Goal: Task Accomplishment & Management: Complete application form

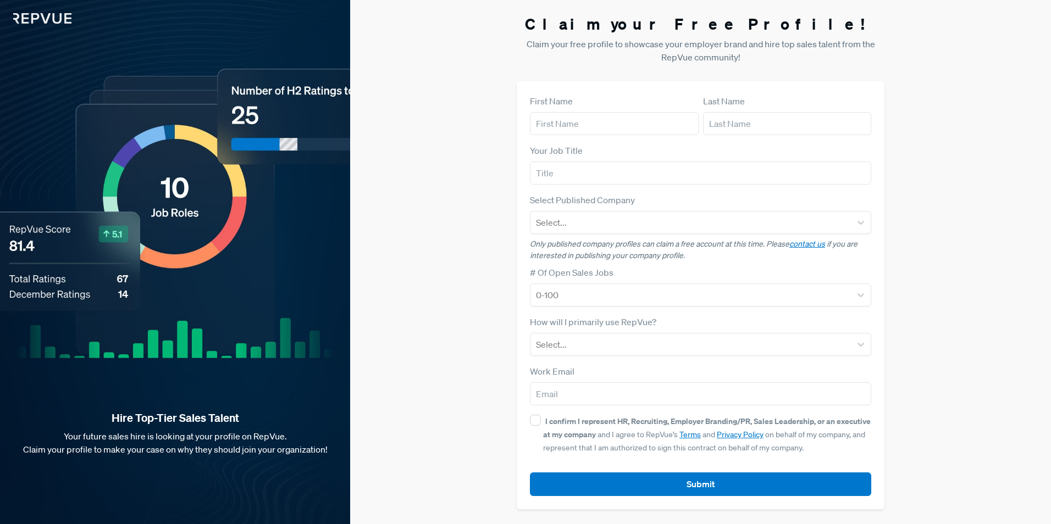
click at [580, 97] on div "First Name" at bounding box center [614, 115] width 169 height 41
click at [569, 104] on label "First Name" at bounding box center [551, 101] width 43 height 13
click at [560, 125] on input "text" at bounding box center [614, 123] width 169 height 23
type input "[PERSON_NAME]"
click at [737, 131] on input "text" at bounding box center [787, 123] width 169 height 23
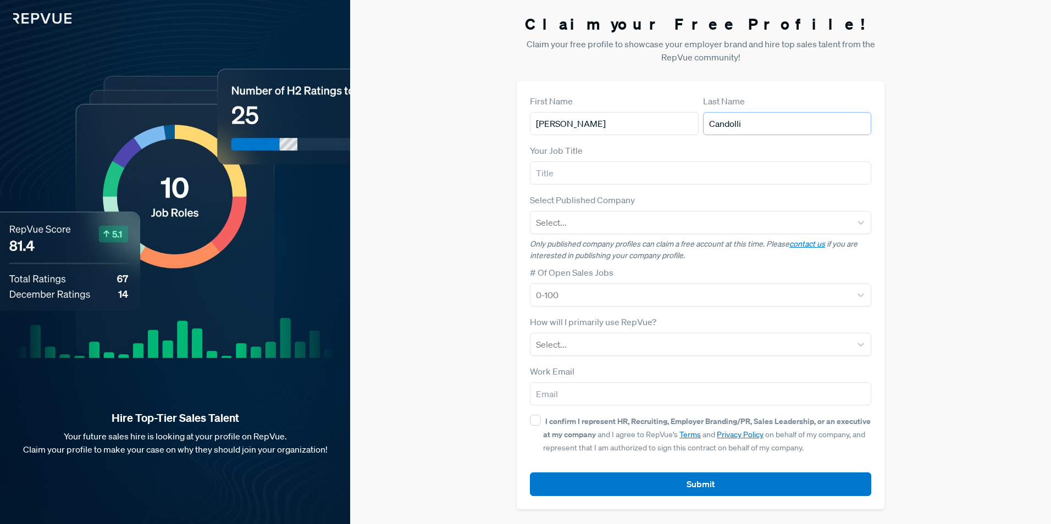
type input "Candolli"
click at [571, 181] on input "text" at bounding box center [700, 173] width 341 height 23
click at [571, 150] on label "Your Job Title" at bounding box center [556, 150] width 53 height 13
click at [579, 173] on input "text" at bounding box center [700, 173] width 341 height 23
type input "Sales engineer"
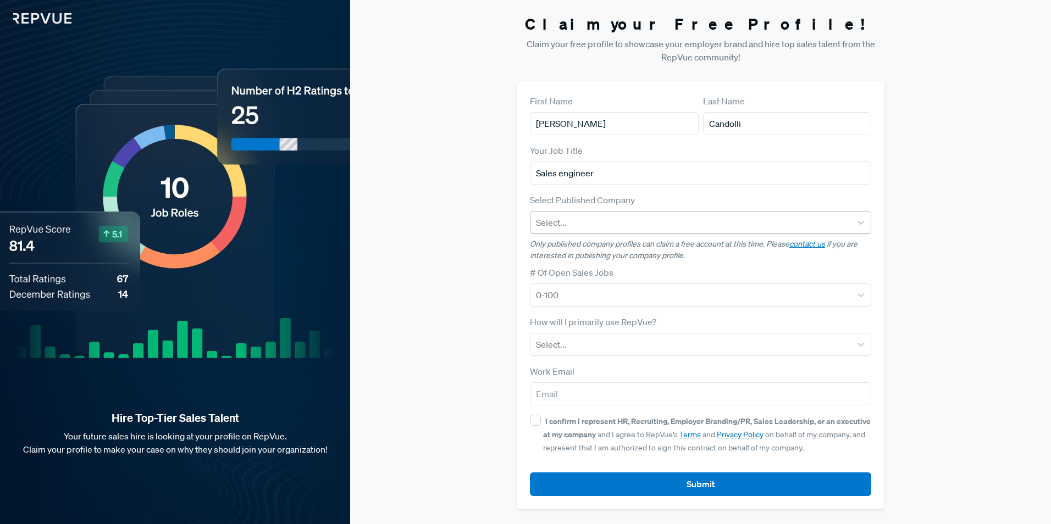
click at [589, 224] on div at bounding box center [690, 222] width 309 height 15
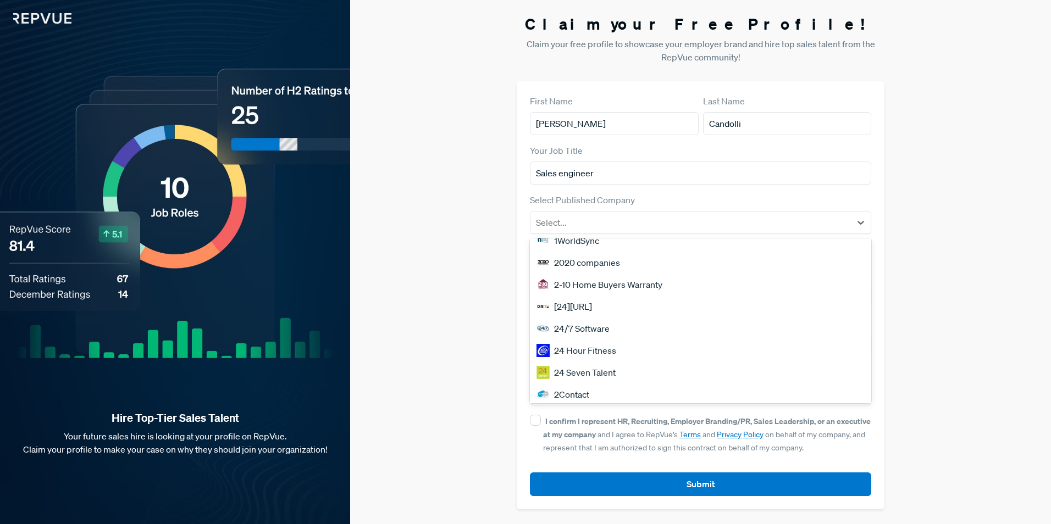
scroll to position [939, 0]
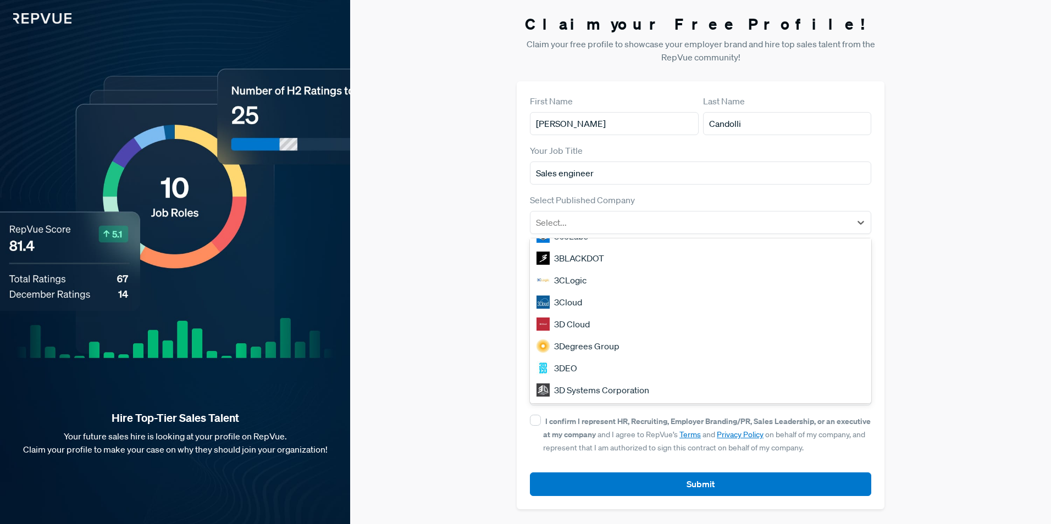
click at [579, 323] on div "3D Cloud" at bounding box center [700, 324] width 341 height 22
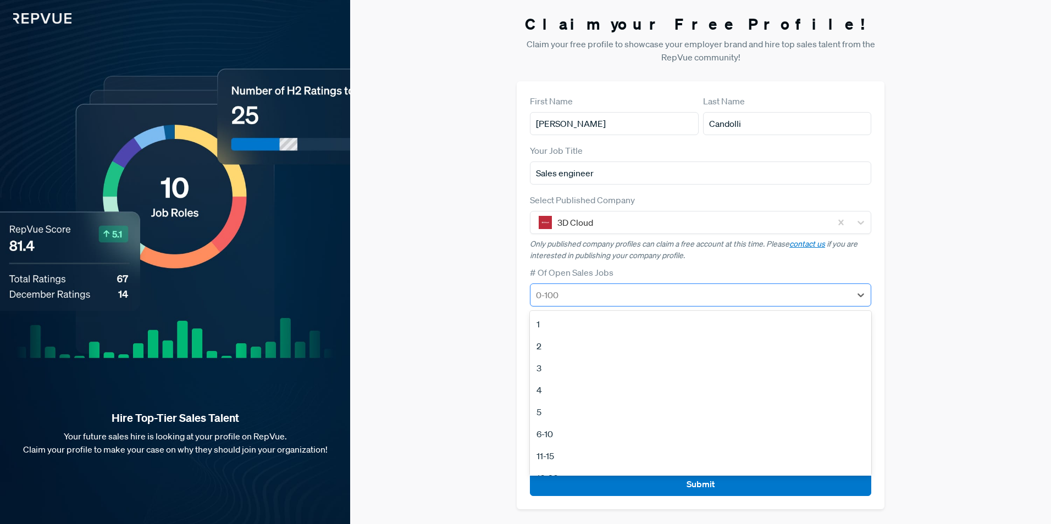
click at [619, 300] on div at bounding box center [690, 294] width 309 height 15
click at [567, 373] on div "16-20" at bounding box center [700, 375] width 341 height 22
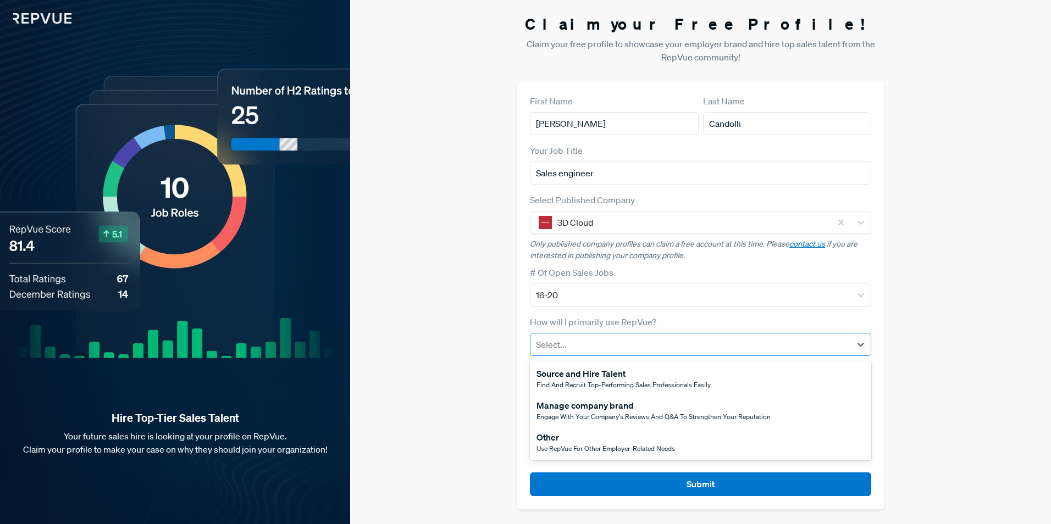
click at [613, 342] on div at bounding box center [690, 344] width 309 height 15
click at [579, 445] on span "Use RepVue for other employer-related needs" at bounding box center [606, 448] width 139 height 9
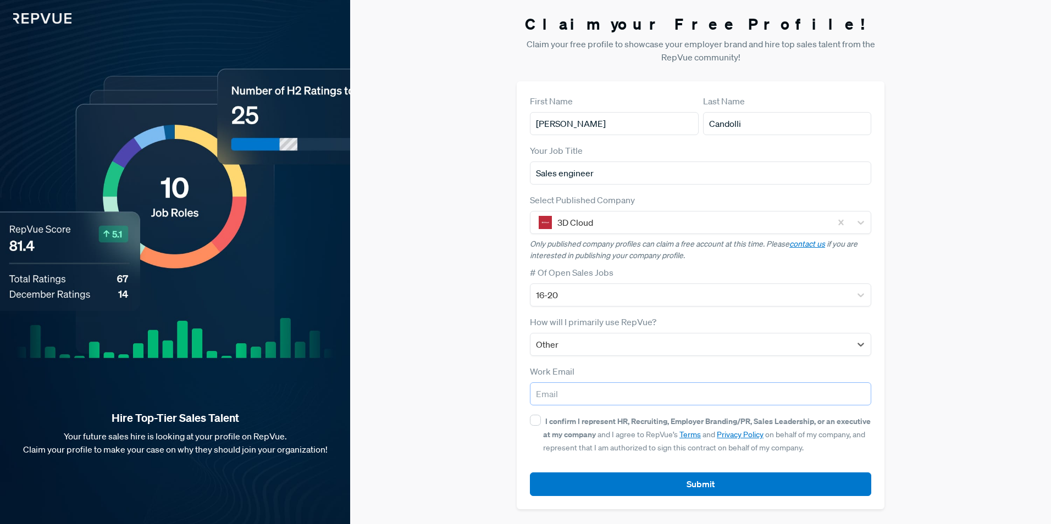
click at [580, 404] on input "email" at bounding box center [700, 394] width 341 height 23
click at [583, 390] on input "email" at bounding box center [700, 394] width 341 height 23
type input "i"
type input "[EMAIL_ADDRESS][DOMAIN_NAME]"
click at [540, 416] on input "I confirm I represent HR, Recruiting, Employer Branding/PR, Sales Leadership, o…" at bounding box center [535, 420] width 11 height 11
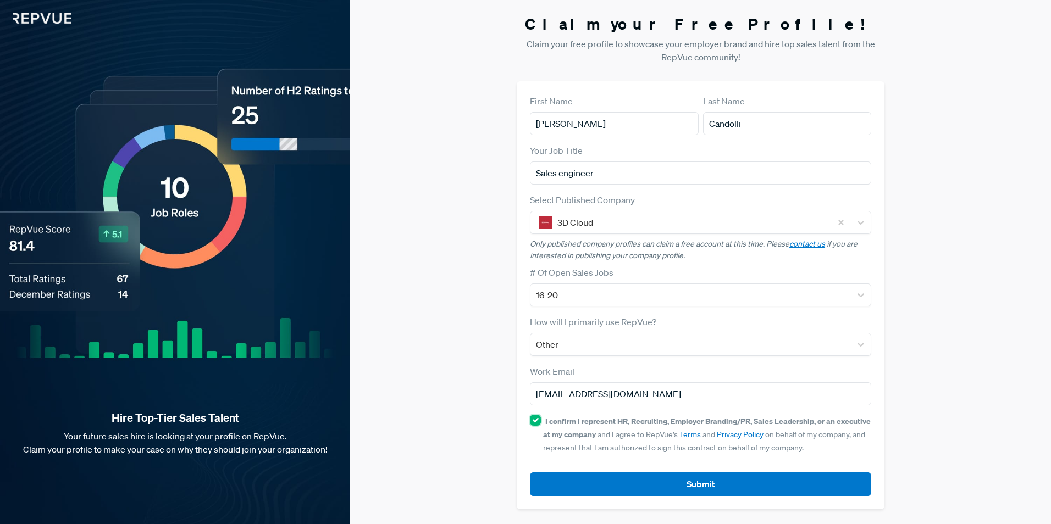
checkbox input "true"
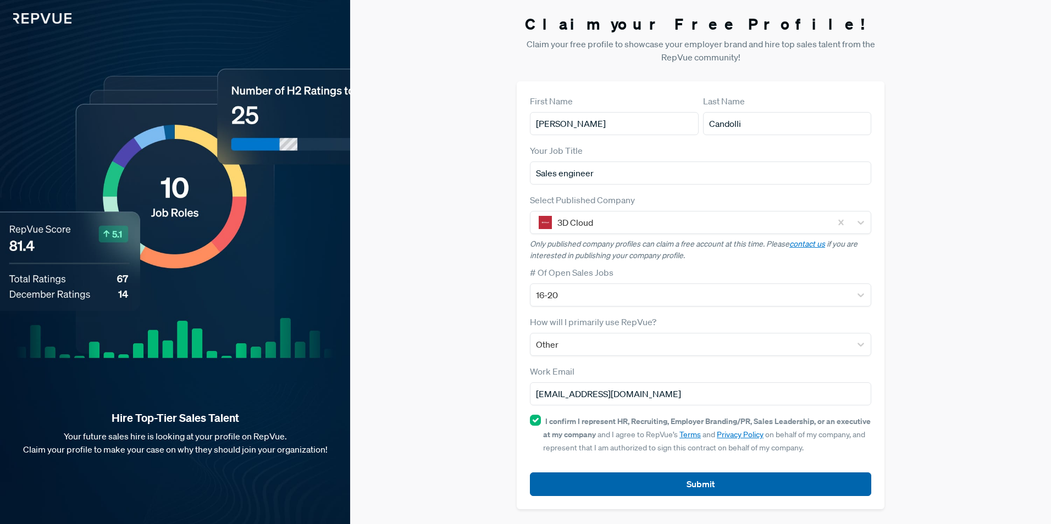
click at [648, 477] on button "Submit" at bounding box center [700, 485] width 341 height 24
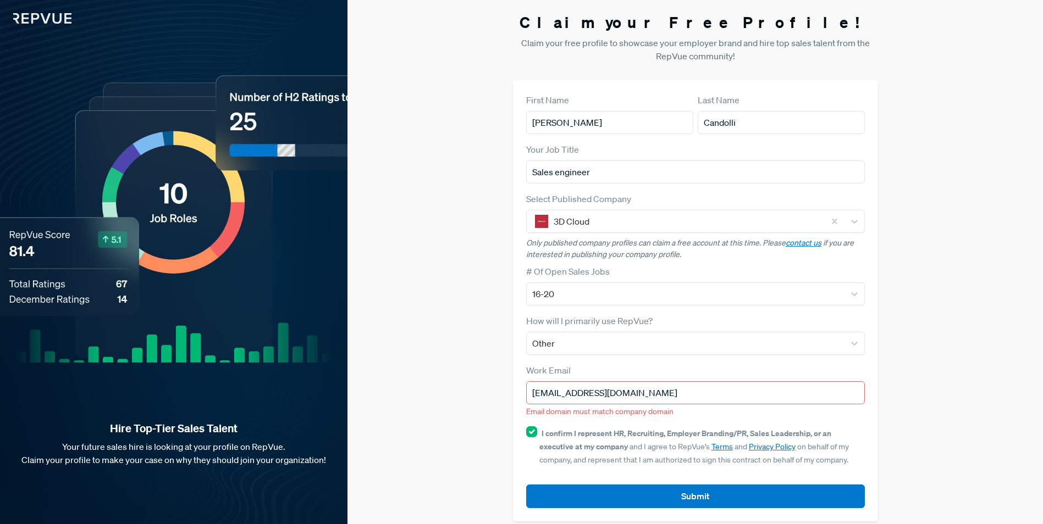
drag, startPoint x: 675, startPoint y: 394, endPoint x: 515, endPoint y: 402, distance: 160.7
click at [515, 402] on div "First Name [PERSON_NAME] Last Name [PERSON_NAME] Your Job Title Sales engineer …" at bounding box center [695, 300] width 365 height 441
